Goal: Task Accomplishment & Management: Complete application form

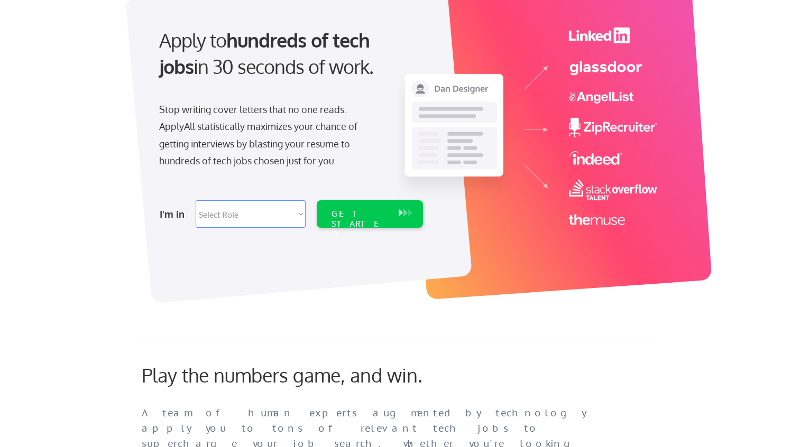
scroll to position [100, 0]
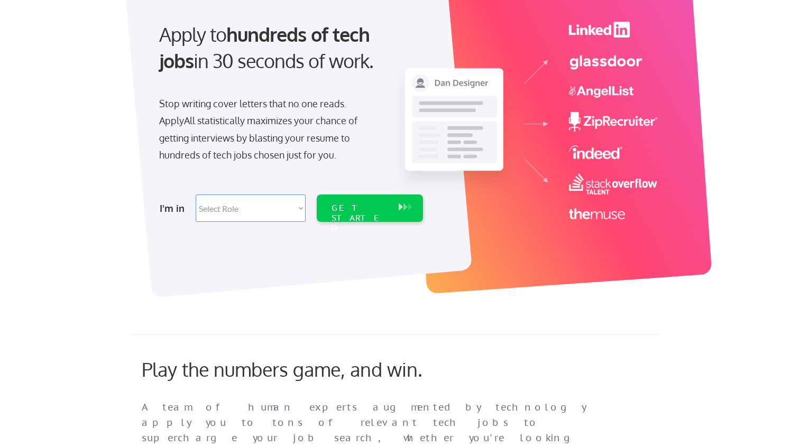
click at [294, 201] on select "Select Role Software Engineering Product Management Customer Success Sales UI/U…" at bounding box center [251, 208] width 110 height 27
select select ""engineering""
click at [196, 195] on select "Select Role Software Engineering Product Management Customer Success Sales UI/U…" at bounding box center [251, 208] width 110 height 27
select select ""engineering""
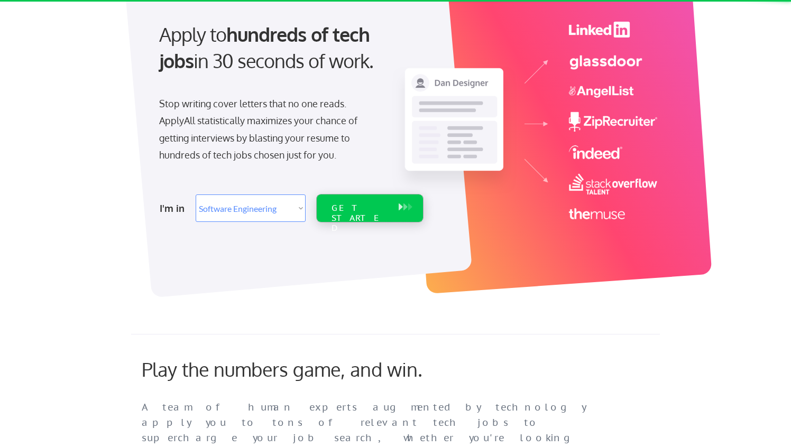
click at [337, 213] on div "GET STARTED" at bounding box center [359, 218] width 57 height 31
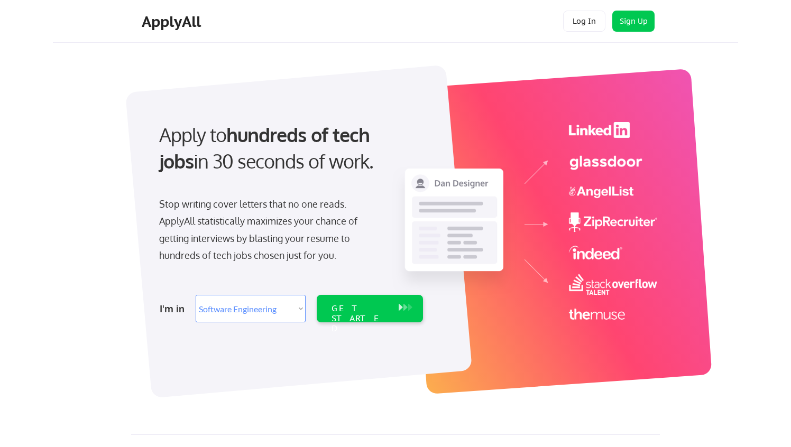
select select ""engineering""
click at [325, 311] on div "GET STARTED" at bounding box center [370, 308] width 106 height 27
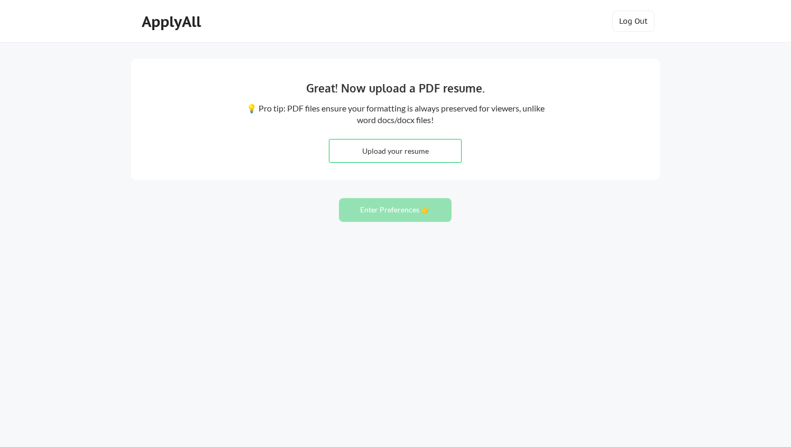
click at [390, 147] on input "file" at bounding box center [395, 151] width 132 height 23
type input "C:\fakepath\Colin Thompkins - resume - 2025.pdf"
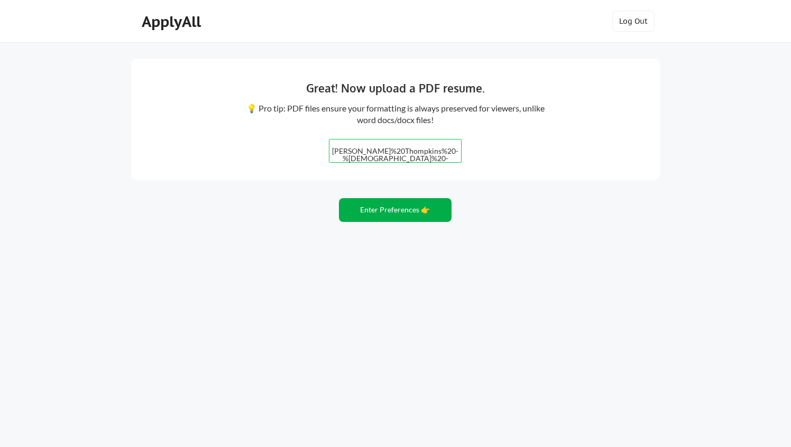
click at [405, 214] on button "Enter Preferences 👉" at bounding box center [395, 210] width 113 height 24
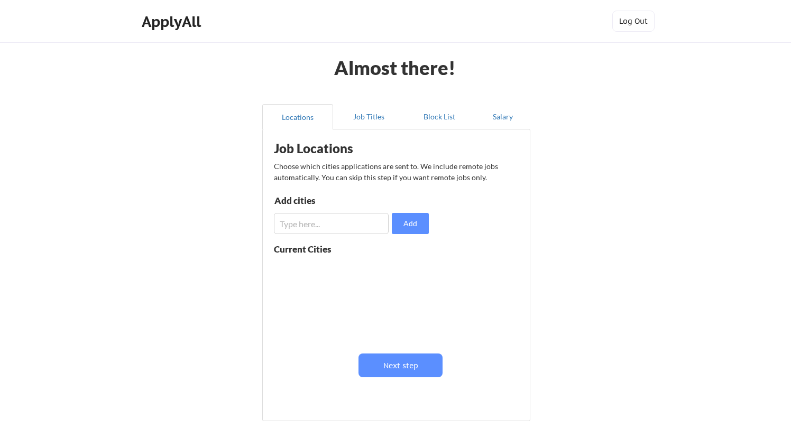
click at [321, 224] on input "input" at bounding box center [331, 223] width 115 height 21
type input "[GEOGRAPHIC_DATA]"
click at [400, 232] on button "Add" at bounding box center [410, 223] width 37 height 21
click at [395, 271] on button at bounding box center [396, 270] width 8 height 8
click at [333, 222] on input "input" at bounding box center [331, 223] width 115 height 21
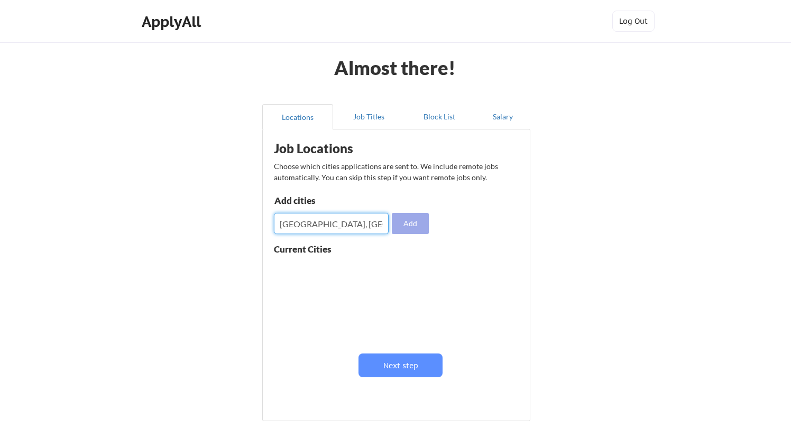
type input "[GEOGRAPHIC_DATA], [GEOGRAPHIC_DATA]"
click at [418, 221] on button "Add" at bounding box center [410, 223] width 37 height 21
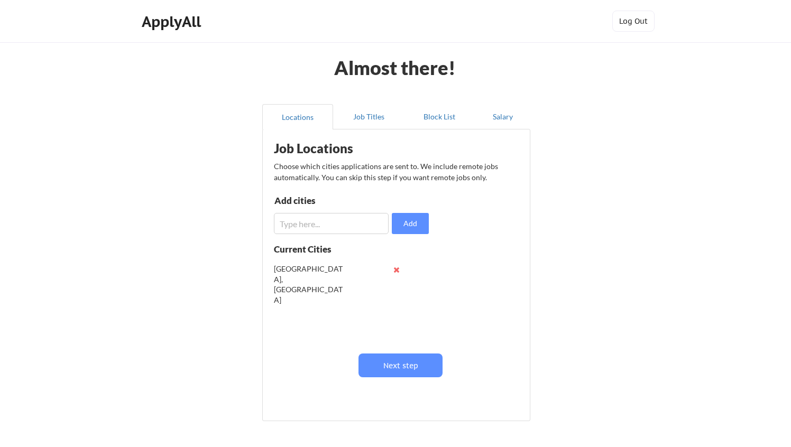
click at [395, 271] on button at bounding box center [396, 270] width 8 height 8
click at [354, 224] on input "input" at bounding box center [331, 223] width 115 height 21
click at [351, 109] on button "Job Titles" at bounding box center [368, 116] width 71 height 25
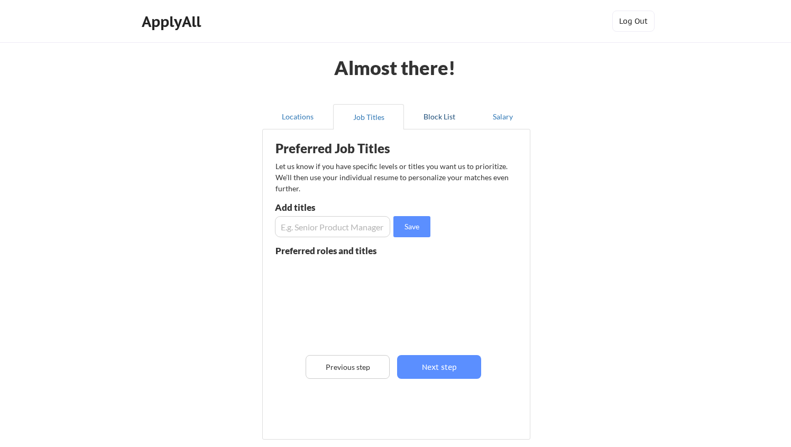
click at [422, 118] on button "Block List" at bounding box center [439, 116] width 71 height 25
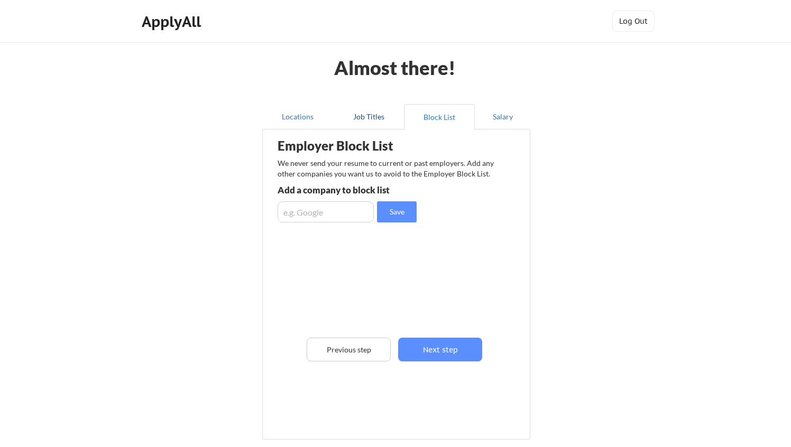
click at [378, 118] on button "Job Titles" at bounding box center [368, 116] width 71 height 25
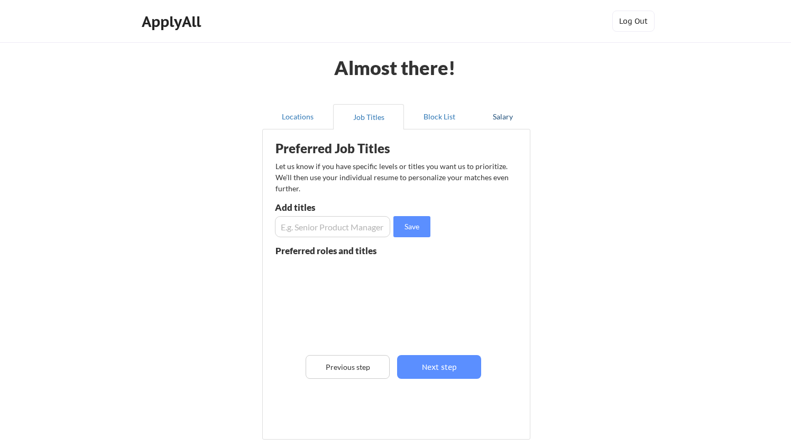
click at [508, 115] on button "Salary" at bounding box center [503, 116] width 56 height 25
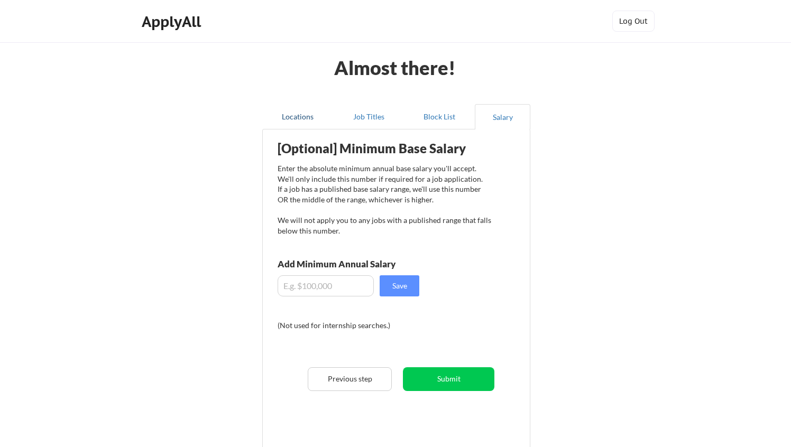
click at [282, 110] on button "Locations" at bounding box center [297, 116] width 71 height 25
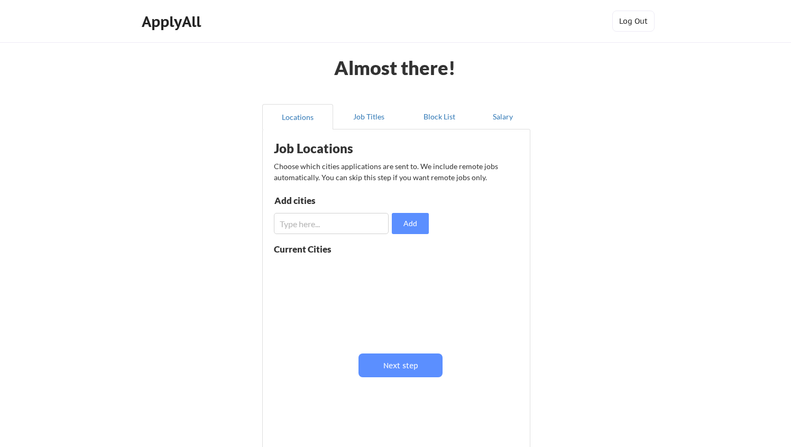
click at [332, 219] on input "input" at bounding box center [331, 223] width 115 height 21
type input "[GEOGRAPHIC_DATA]"
click at [413, 227] on button "Add" at bounding box center [410, 223] width 37 height 21
click at [331, 217] on input "input" at bounding box center [331, 223] width 115 height 21
type input "Bellevue"
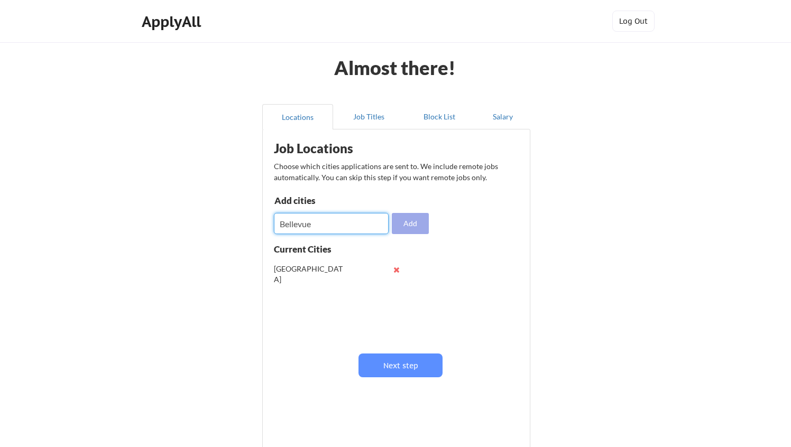
click at [411, 224] on button "Add" at bounding box center [410, 223] width 37 height 21
click at [326, 228] on input "input" at bounding box center [331, 223] width 115 height 21
type input "[PERSON_NAME]"
click at [405, 228] on button "Add" at bounding box center [410, 223] width 37 height 21
click at [362, 221] on input "input" at bounding box center [331, 223] width 115 height 21
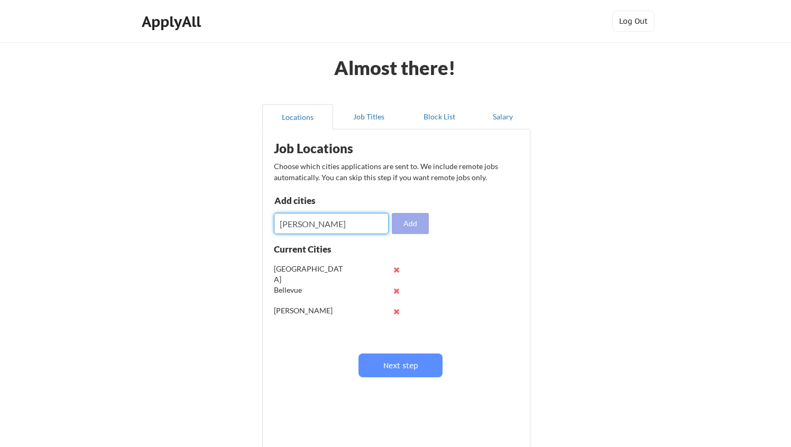
type input "Redmond"
click at [418, 228] on button "Add" at bounding box center [410, 223] width 37 height 21
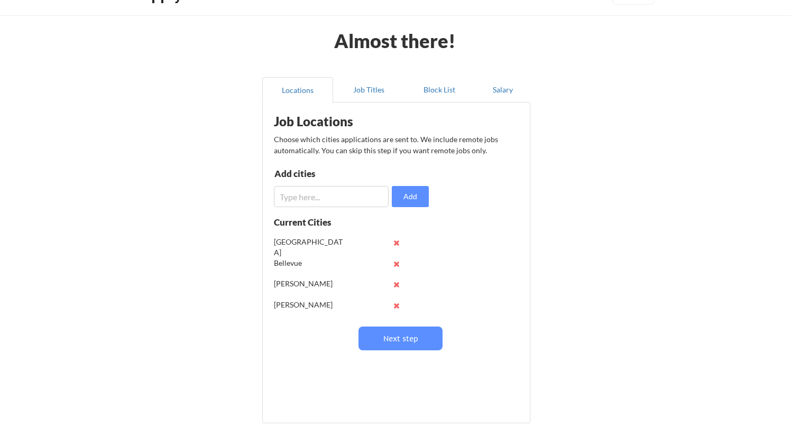
scroll to position [19, 0]
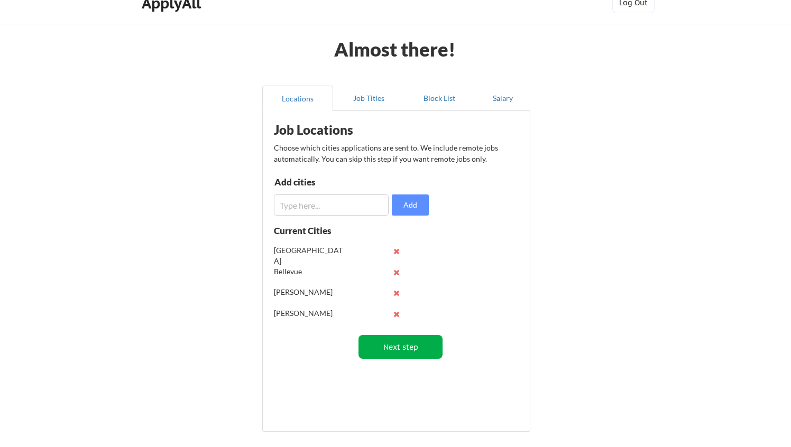
click at [389, 345] on button "Next step" at bounding box center [400, 347] width 84 height 24
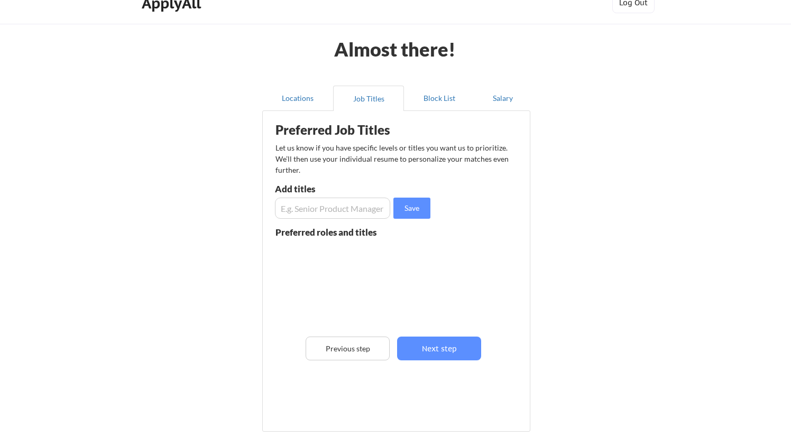
click at [317, 214] on input "input" at bounding box center [332, 208] width 115 height 21
type input "Director of Engineering"
click at [410, 209] on button "Save" at bounding box center [411, 208] width 37 height 21
click at [353, 215] on input "input" at bounding box center [332, 208] width 115 height 21
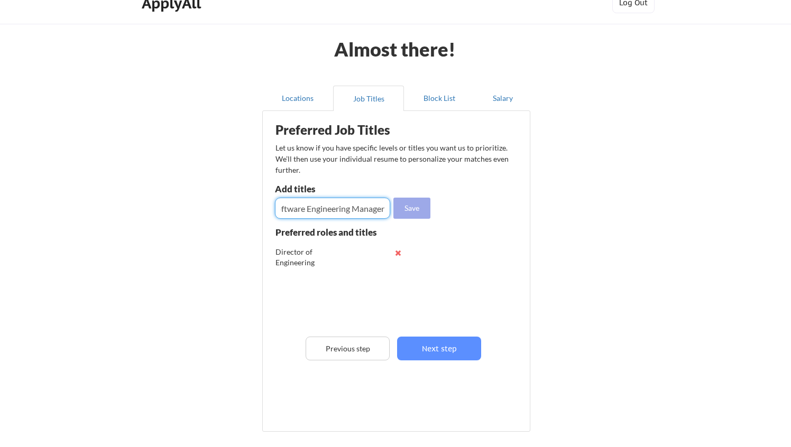
type input "Senior Software Engineering Manager"
click at [421, 205] on button "Save" at bounding box center [411, 208] width 37 height 21
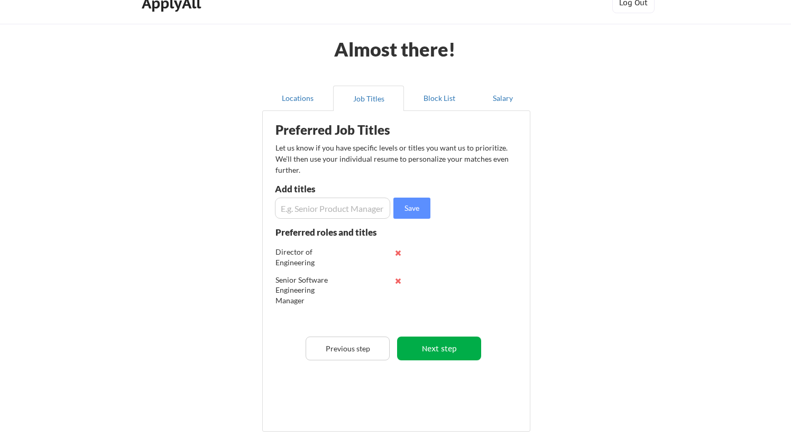
click at [436, 348] on button "Next step" at bounding box center [439, 349] width 84 height 24
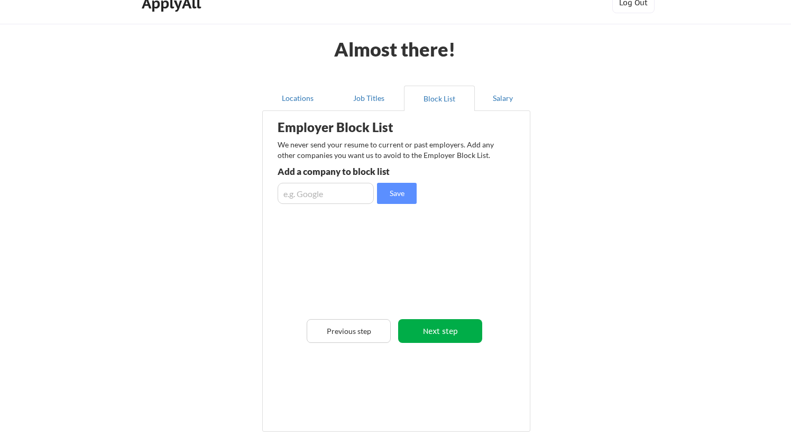
click at [440, 328] on button "Next step" at bounding box center [440, 331] width 84 height 24
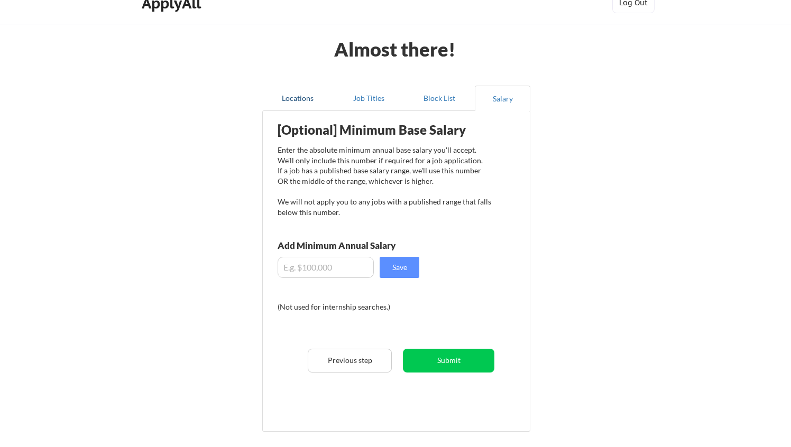
click at [304, 104] on button "Locations" at bounding box center [297, 98] width 71 height 25
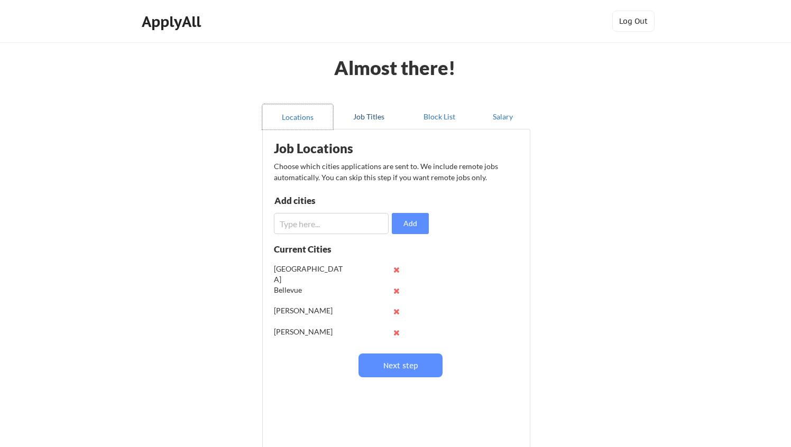
click at [366, 121] on button "Job Titles" at bounding box center [368, 116] width 71 height 25
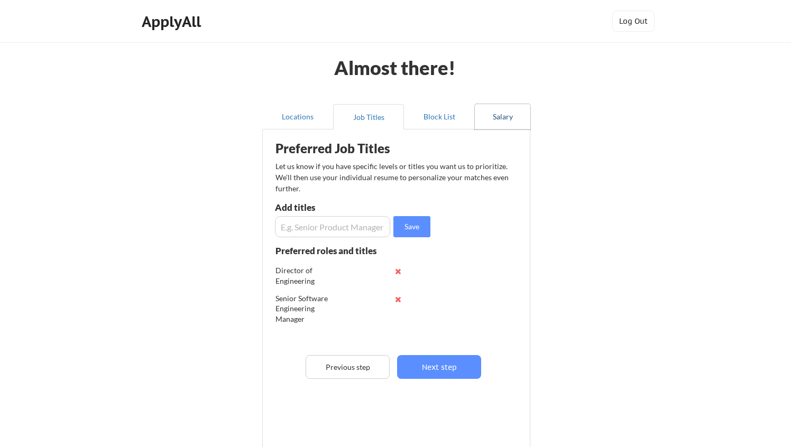
click at [493, 123] on button "Salary" at bounding box center [503, 116] width 56 height 25
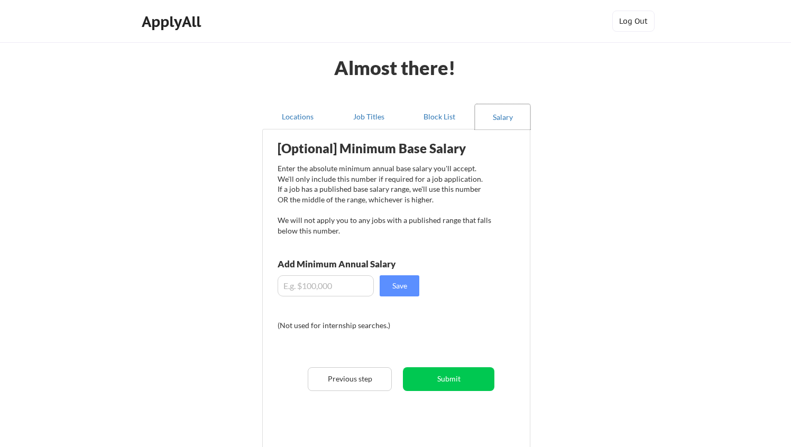
click at [431, 131] on div "Employer Block List We never send your resume to current or past employers. Add…" at bounding box center [396, 289] width 268 height 321
click at [431, 126] on button "Block List" at bounding box center [439, 116] width 71 height 25
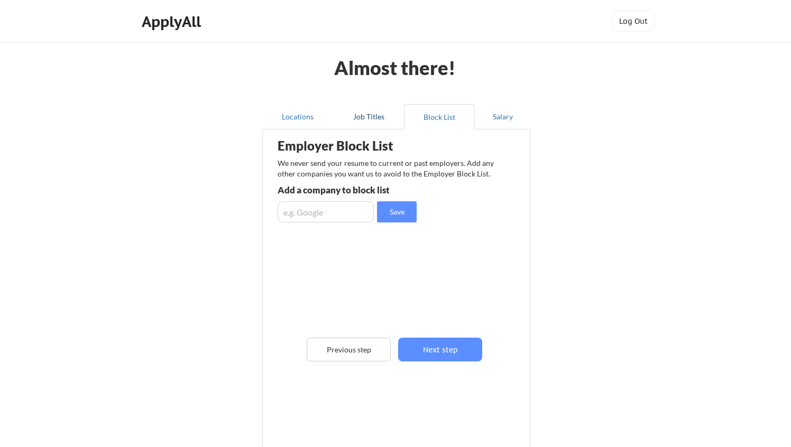
click at [392, 112] on button "Job Titles" at bounding box center [368, 116] width 71 height 25
